Goal: Understand process/instructions: Learn how to perform a task or action

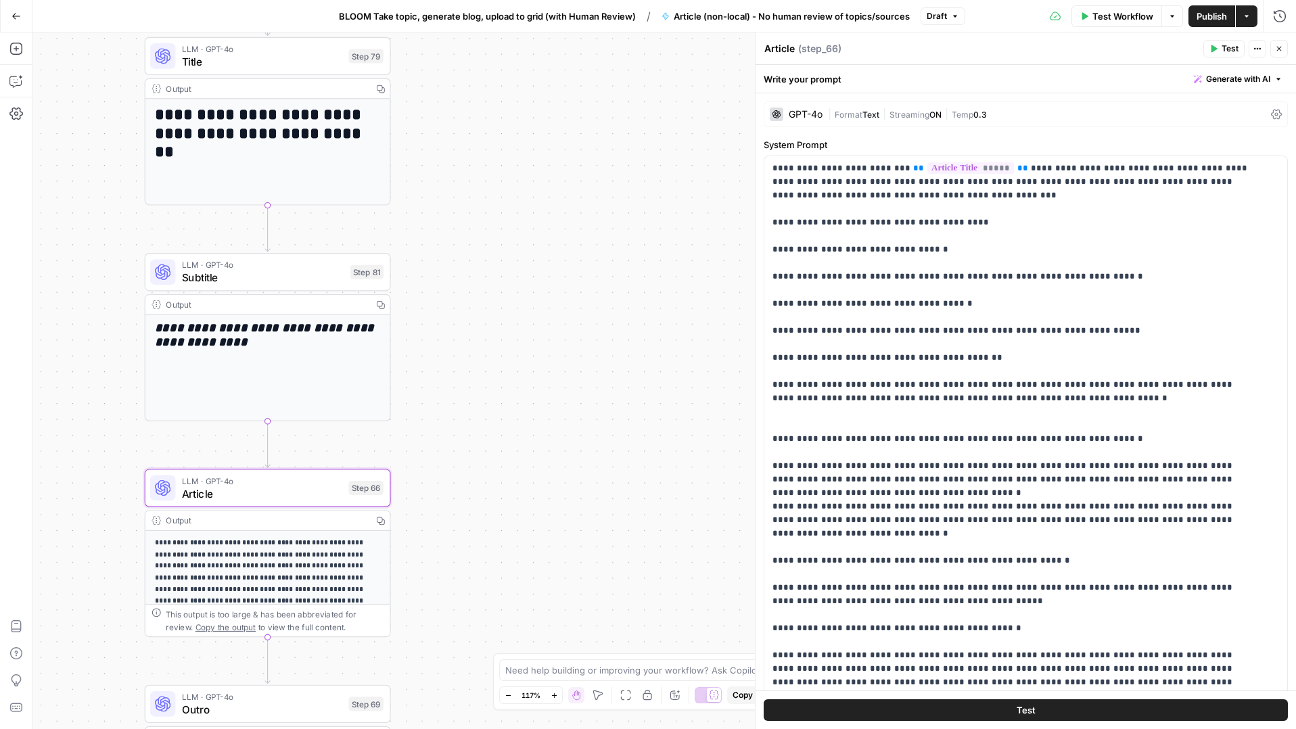
scroll to position [458, 0]
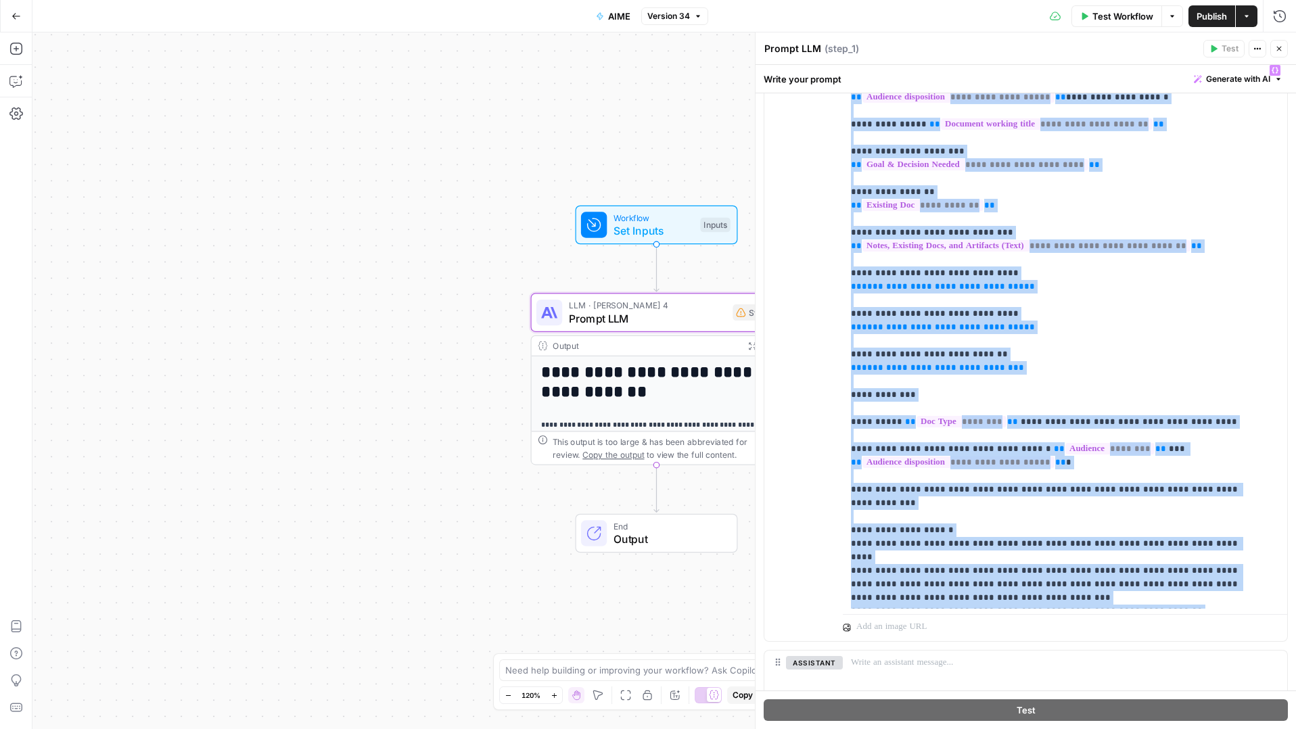
scroll to position [907, 0]
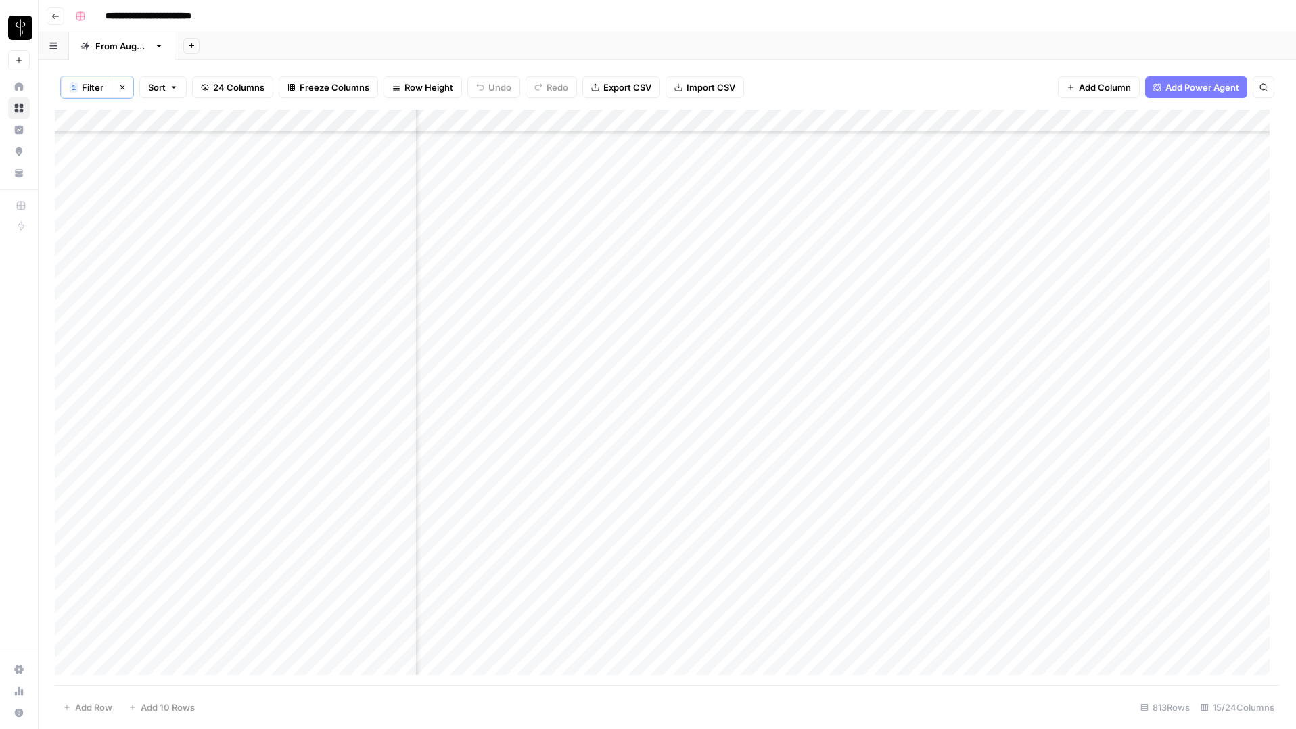
scroll to position [989, 725]
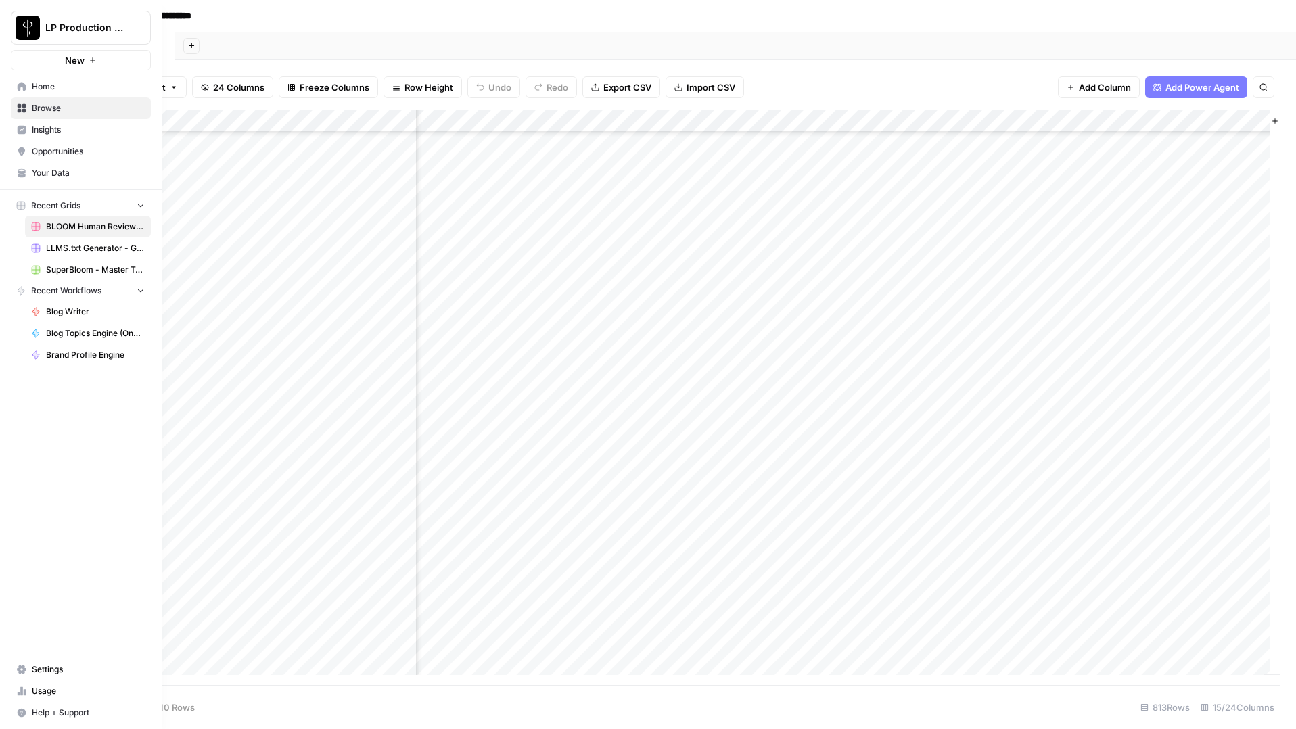
click at [23, 89] on icon at bounding box center [22, 86] width 9 height 9
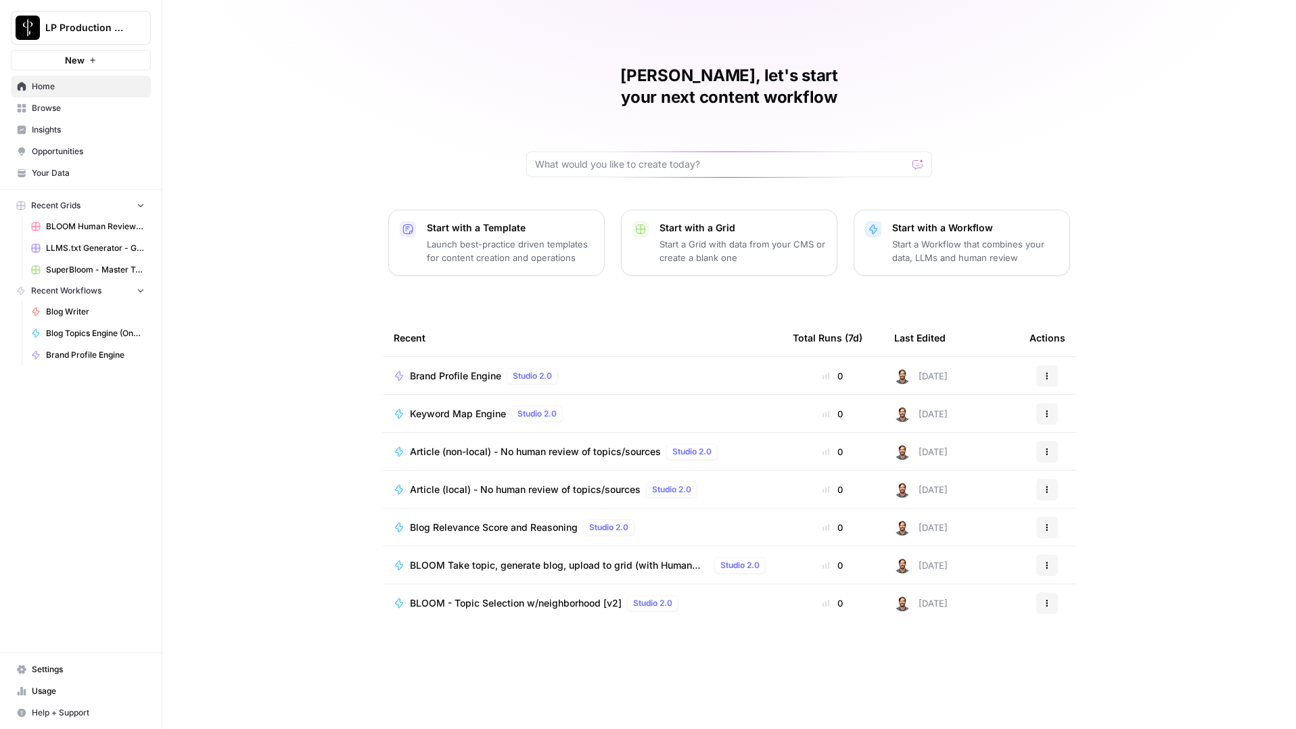
click at [292, 323] on div "[PERSON_NAME], let's start your next content workflow Start with a Template Lau…" at bounding box center [729, 364] width 1134 height 729
click at [53, 107] on span "Browse" at bounding box center [88, 108] width 113 height 12
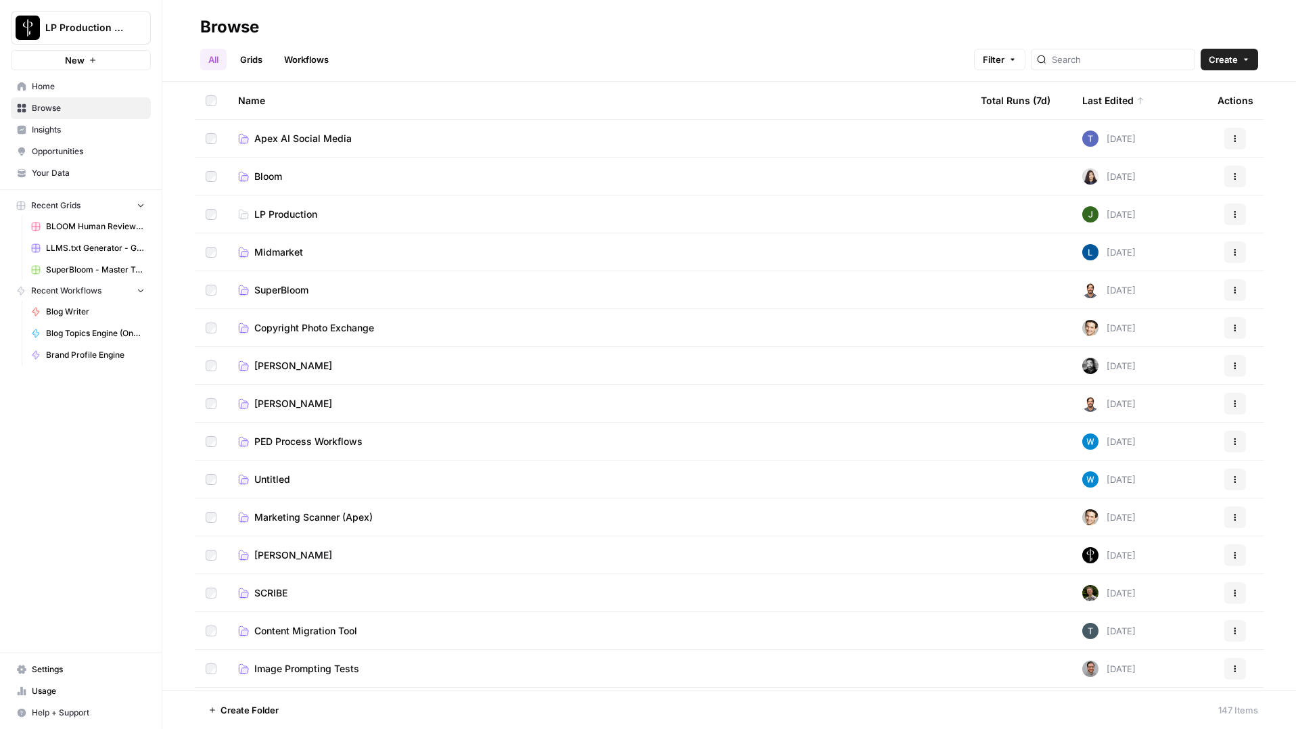
click at [279, 212] on span "LP Production" at bounding box center [285, 215] width 63 height 14
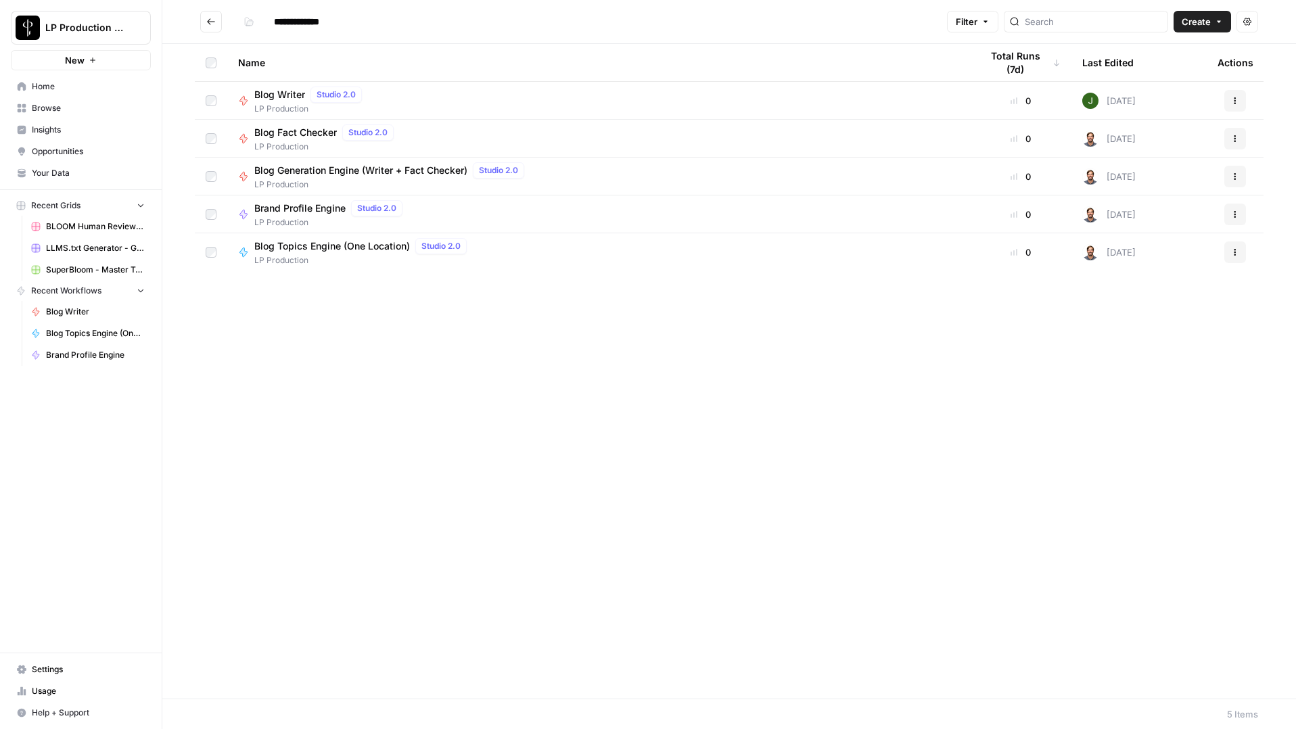
click at [295, 212] on span "Brand Profile Engine" at bounding box center [299, 209] width 91 height 14
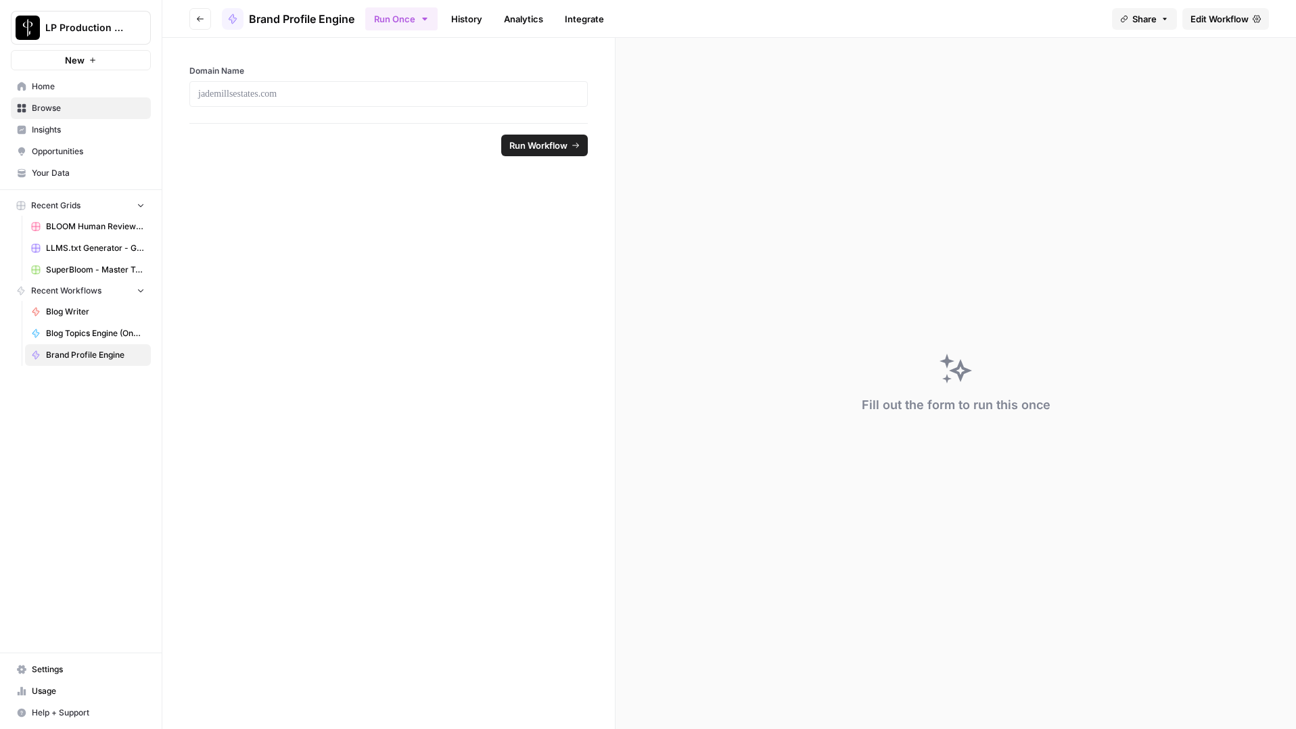
click at [1249, 16] on link "Edit Workflow" at bounding box center [1225, 19] width 87 height 22
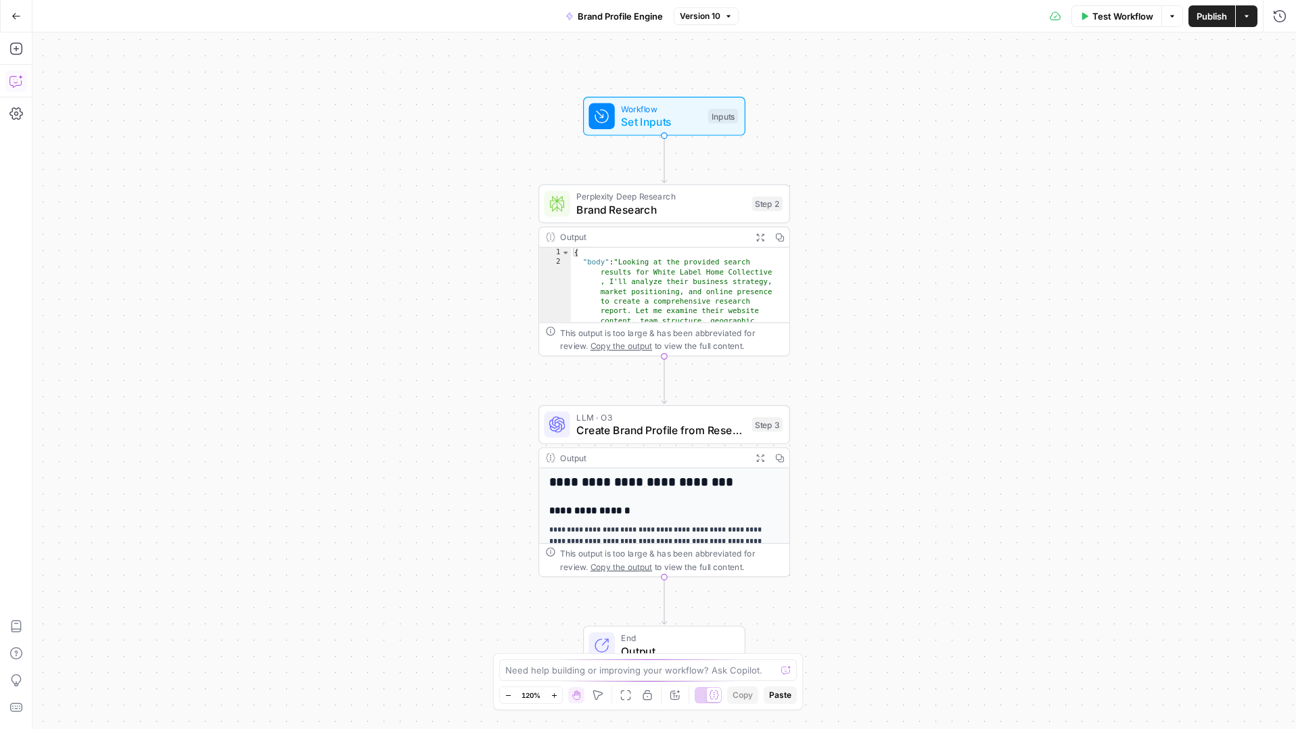
click at [19, 80] on icon "button" at bounding box center [16, 81] width 14 height 14
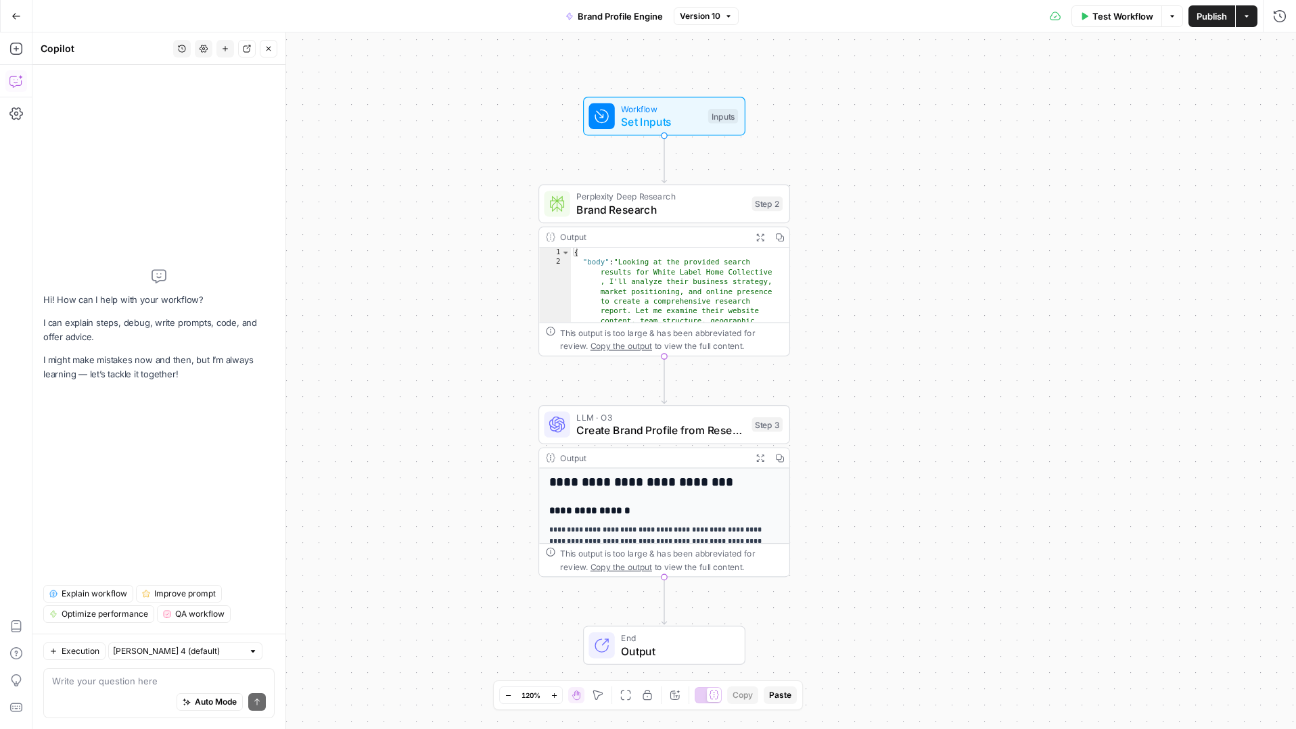
click at [96, 597] on span "Explain workflow" at bounding box center [95, 594] width 66 height 12
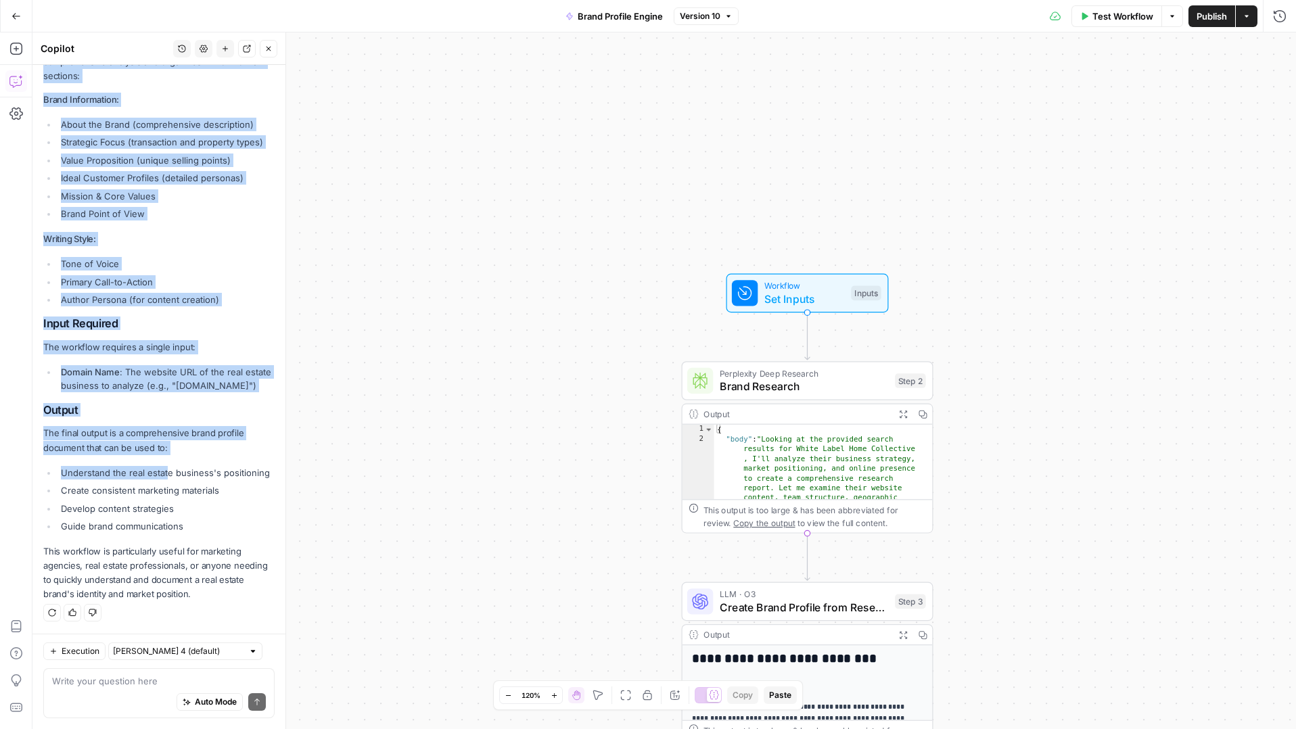
scroll to position [555, 0]
drag, startPoint x: 45, startPoint y: 271, endPoint x: 218, endPoint y: 529, distance: 310.5
click at [218, 529] on div "This workflow creates comprehensive brand profiles for real estate businesses b…" at bounding box center [158, 145] width 231 height 914
copy div "Workflow Overview Brand Research This step conducts deep market research on a r…"
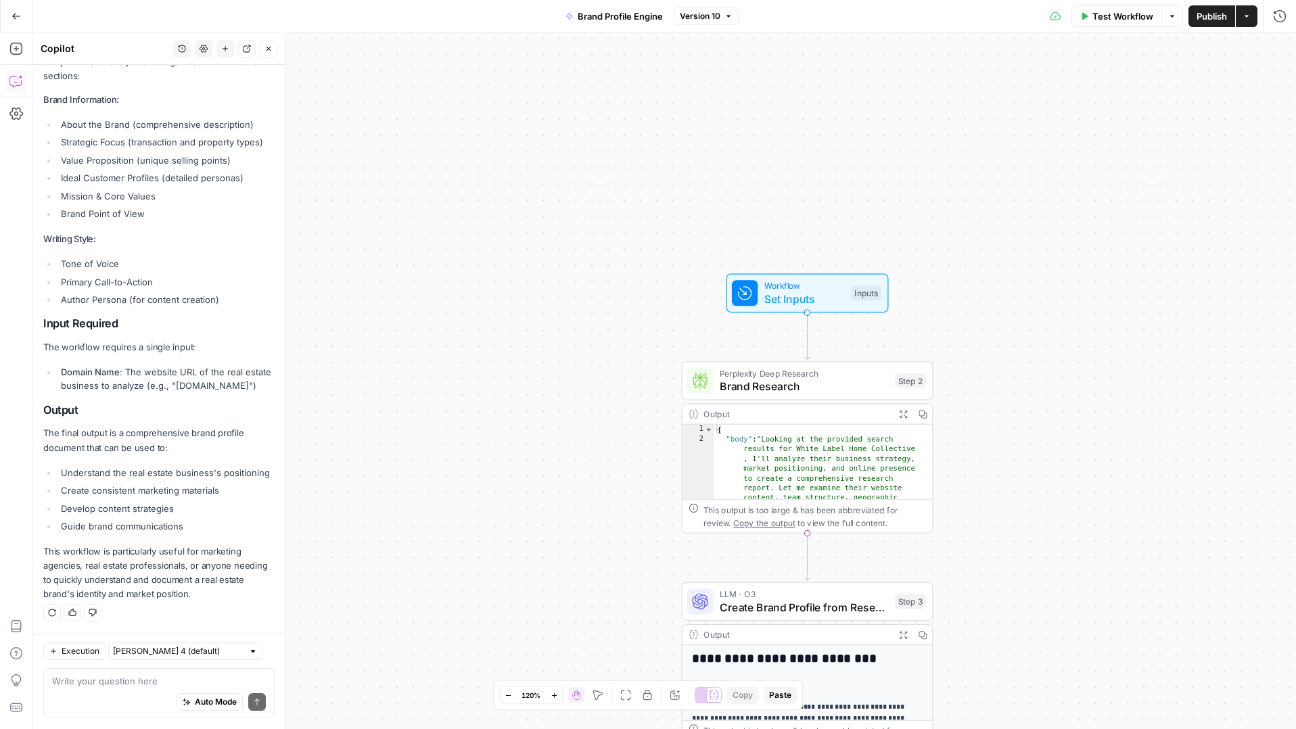
drag, startPoint x: 176, startPoint y: 457, endPoint x: 183, endPoint y: 459, distance: 7.3
click at [177, 466] on li "Understand the real estate business's positioning" at bounding box center [165, 473] width 217 height 14
